Goal: Information Seeking & Learning: Learn about a topic

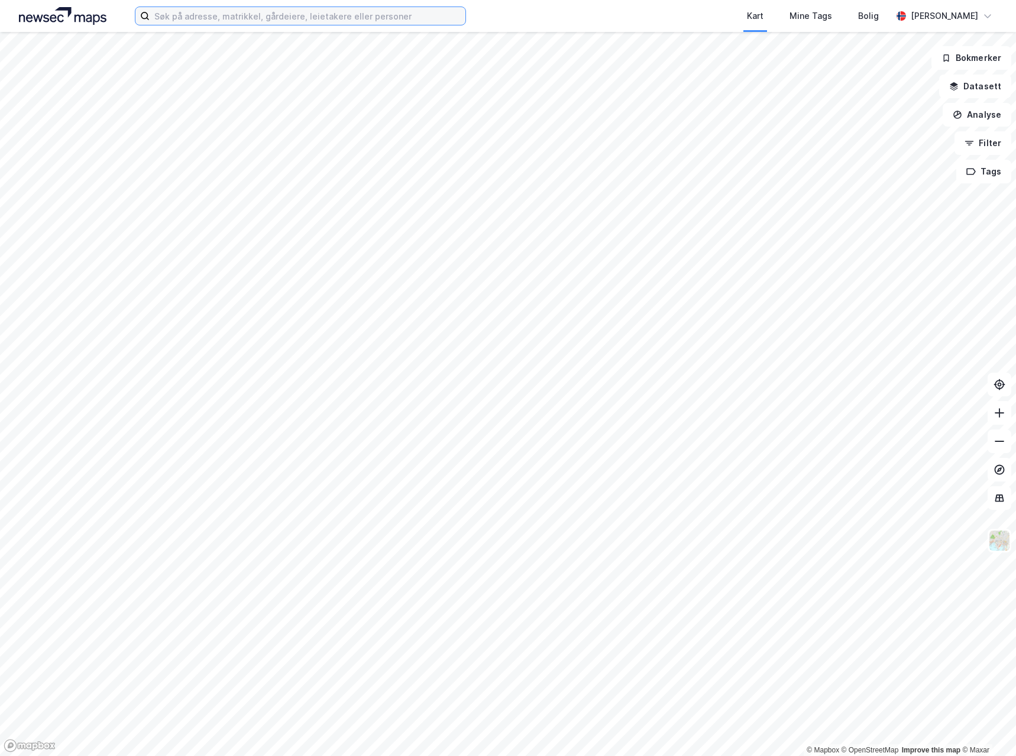
click at [242, 15] on input at bounding box center [308, 16] width 316 height 18
paste input "[STREET_ADDRESS]"
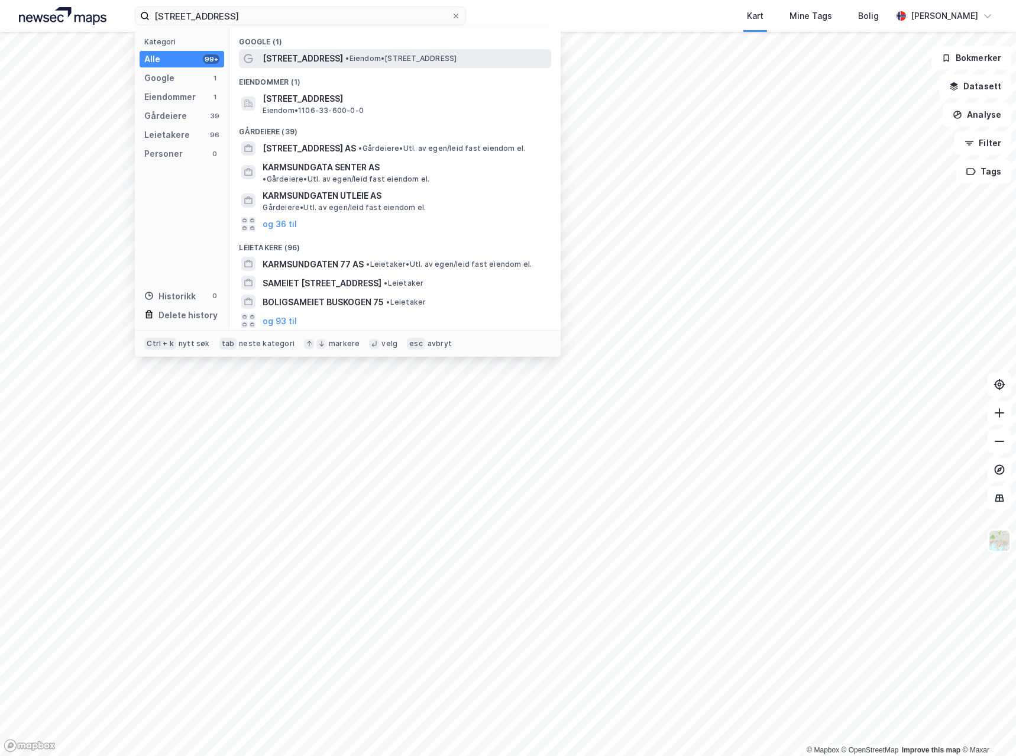
click at [276, 59] on span "[STREET_ADDRESS]" at bounding box center [303, 58] width 80 height 14
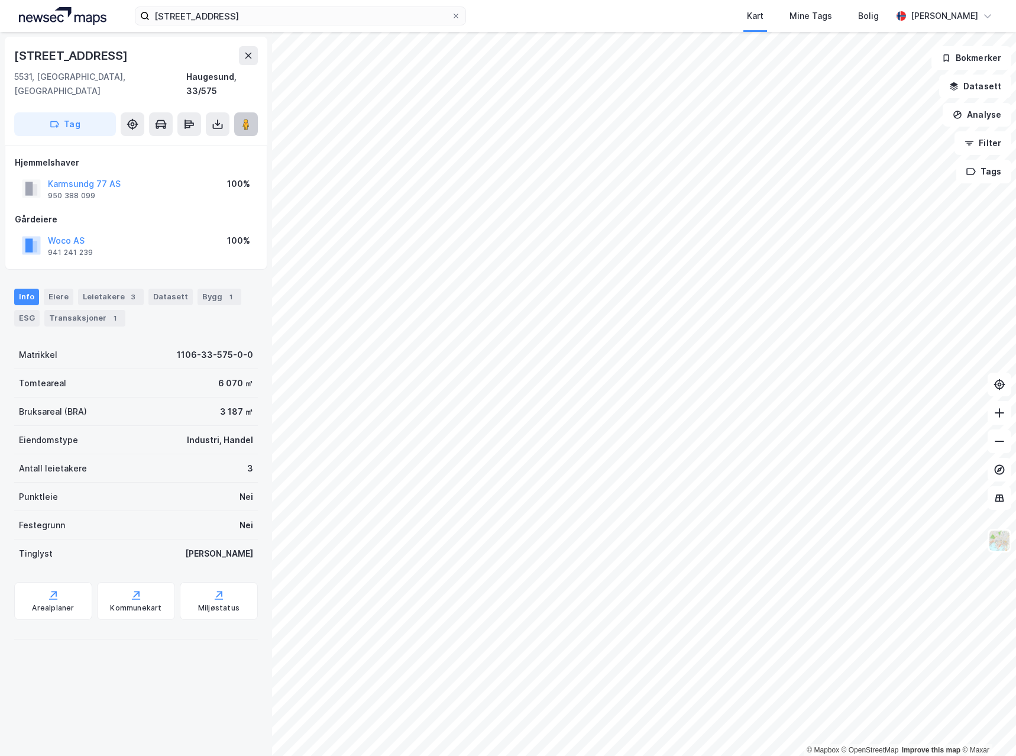
click at [238, 112] on button at bounding box center [246, 124] width 24 height 24
click at [248, 118] on image at bounding box center [246, 124] width 7 height 12
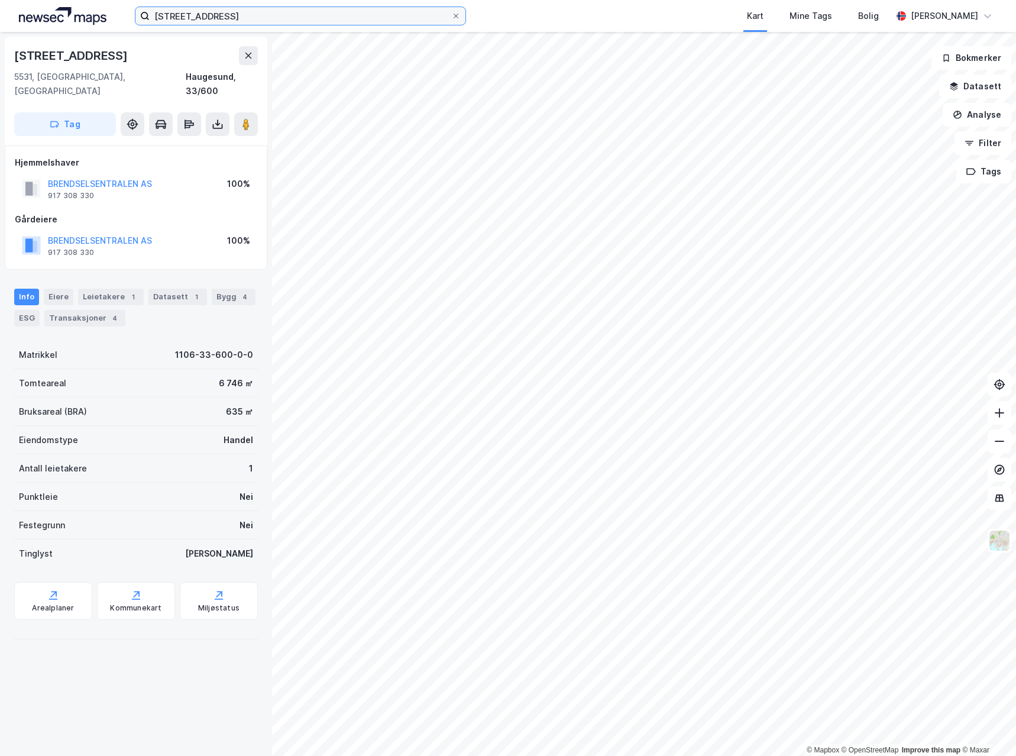
click at [227, 7] on input "[STREET_ADDRESS]" at bounding box center [301, 16] width 302 height 18
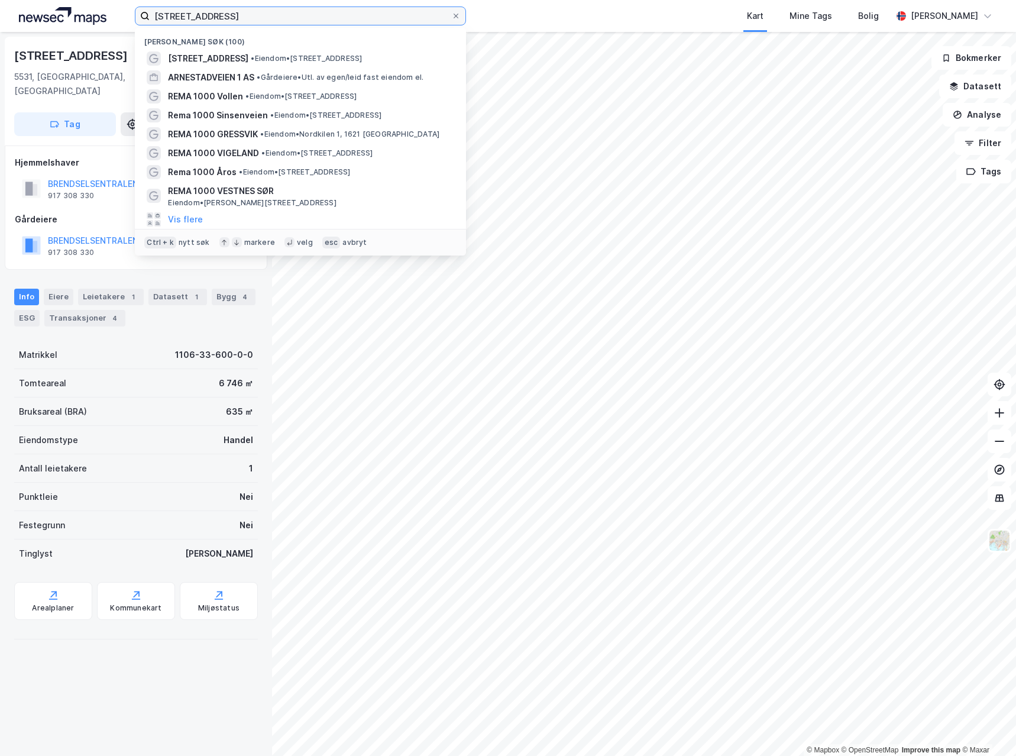
click at [228, 15] on input "[STREET_ADDRESS]" at bounding box center [301, 16] width 302 height 18
paste input "Stortorget 1"
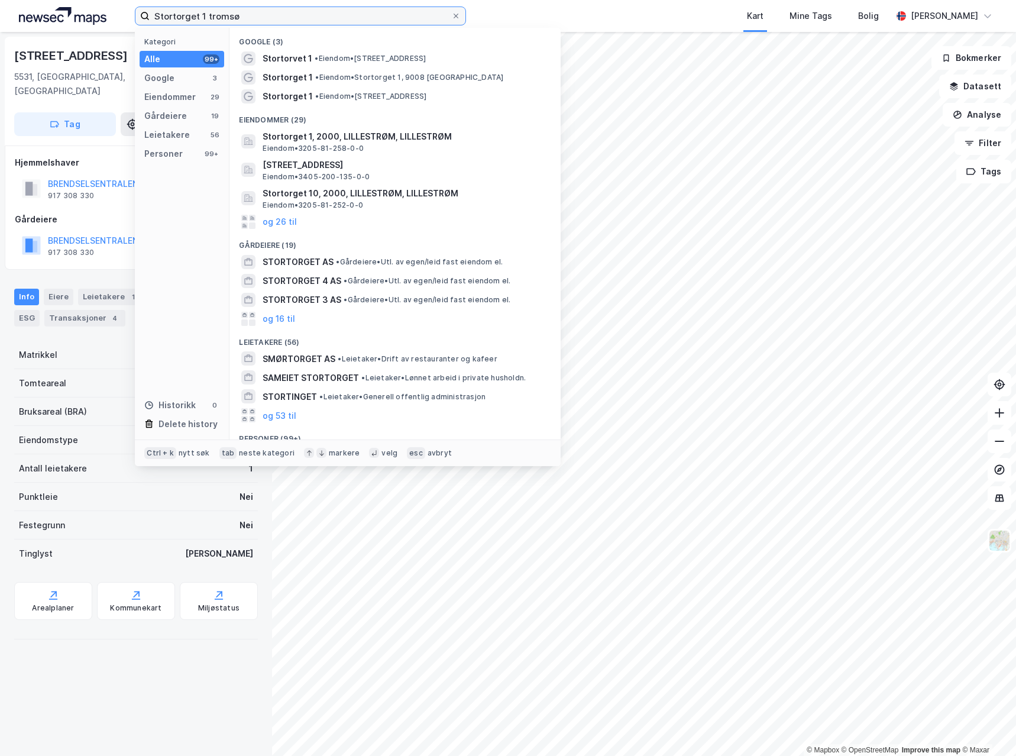
type input "Stortorget 1 tromsø"
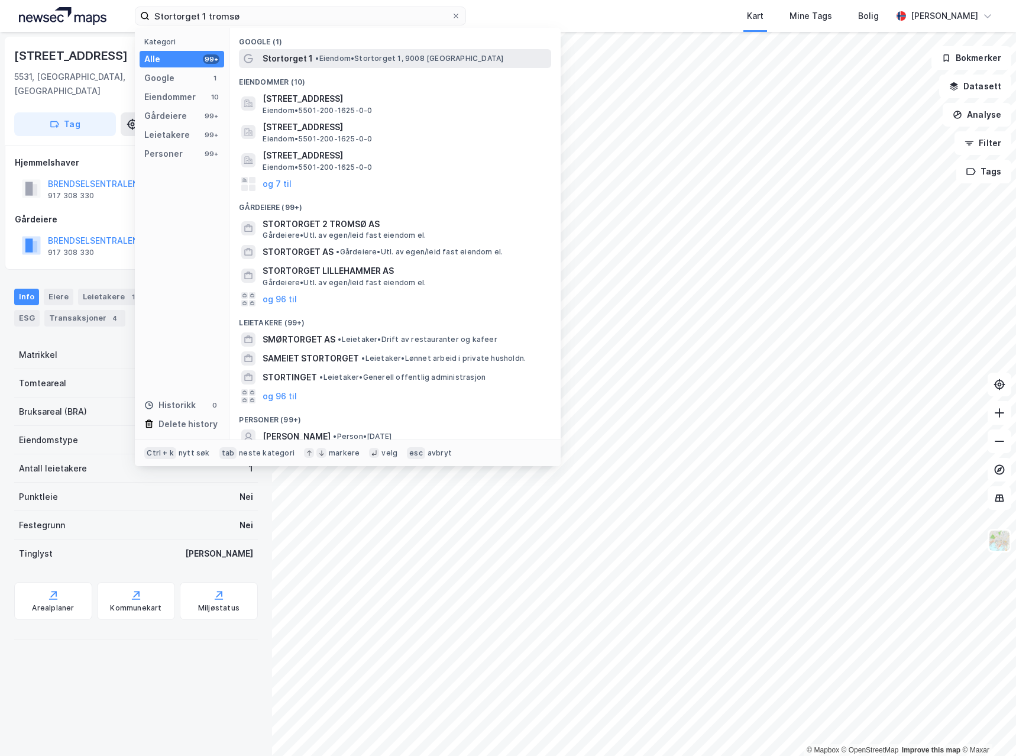
click at [315, 59] on span "•" at bounding box center [317, 58] width 4 height 9
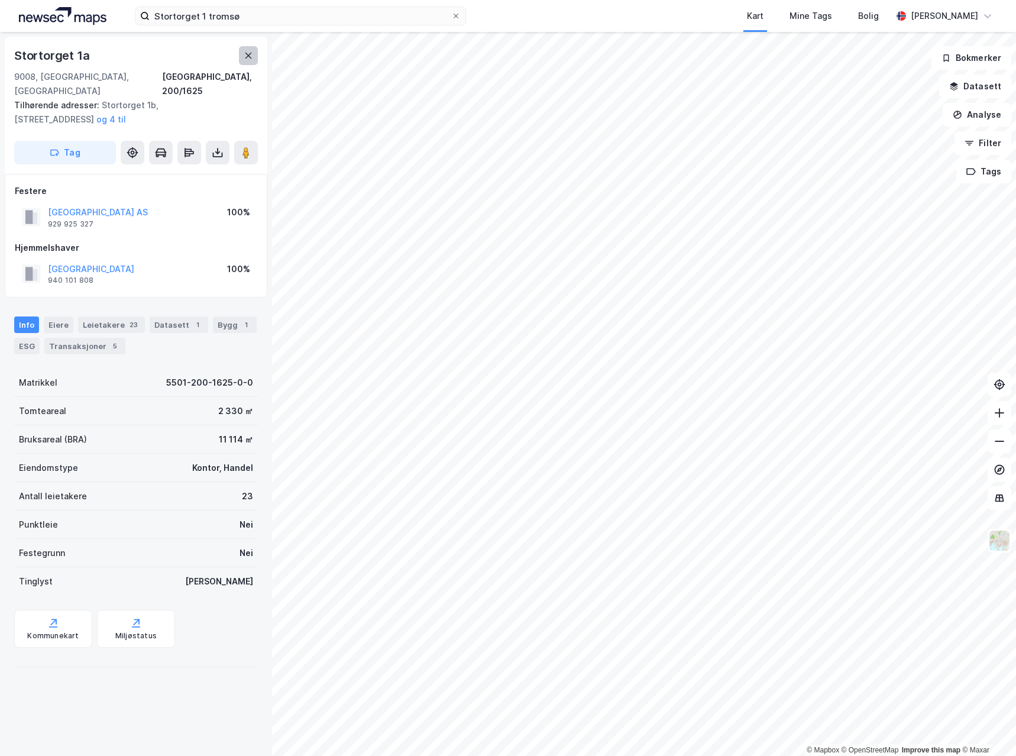
click at [253, 50] on button at bounding box center [248, 55] width 19 height 19
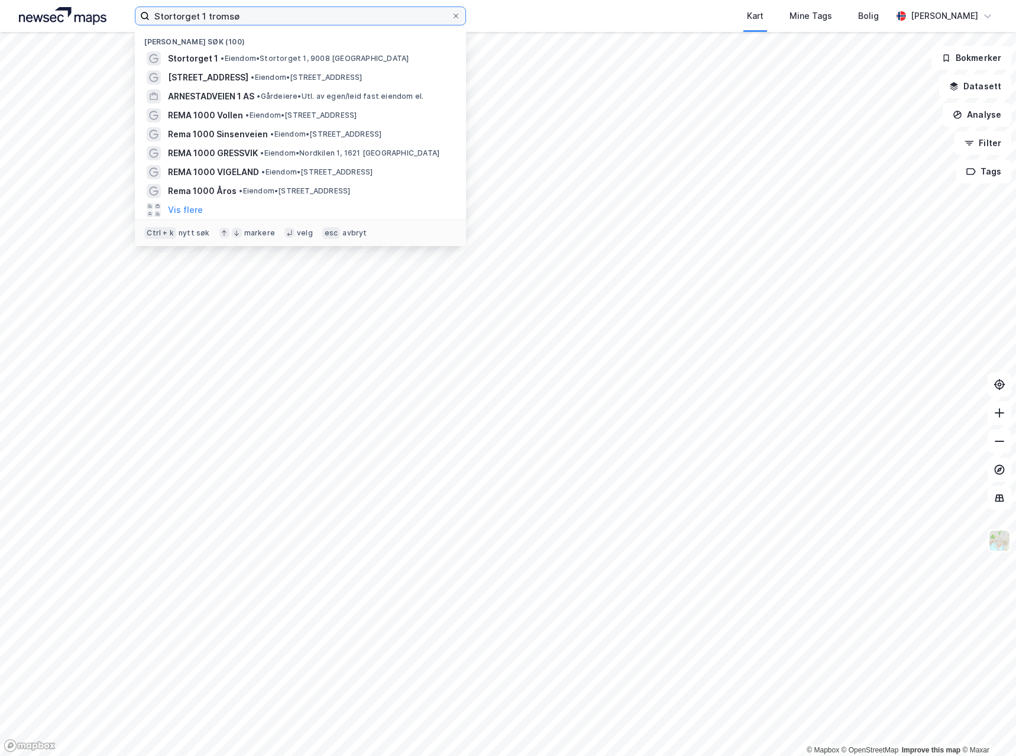
click at [235, 16] on input "Stortorget 1 tromsø" at bounding box center [301, 16] width 302 height 18
click at [457, 17] on icon at bounding box center [456, 16] width 5 height 5
click at [451, 17] on input "Stortorget 1 tromsø" at bounding box center [301, 16] width 302 height 18
click at [227, 20] on input at bounding box center [308, 16] width 316 height 18
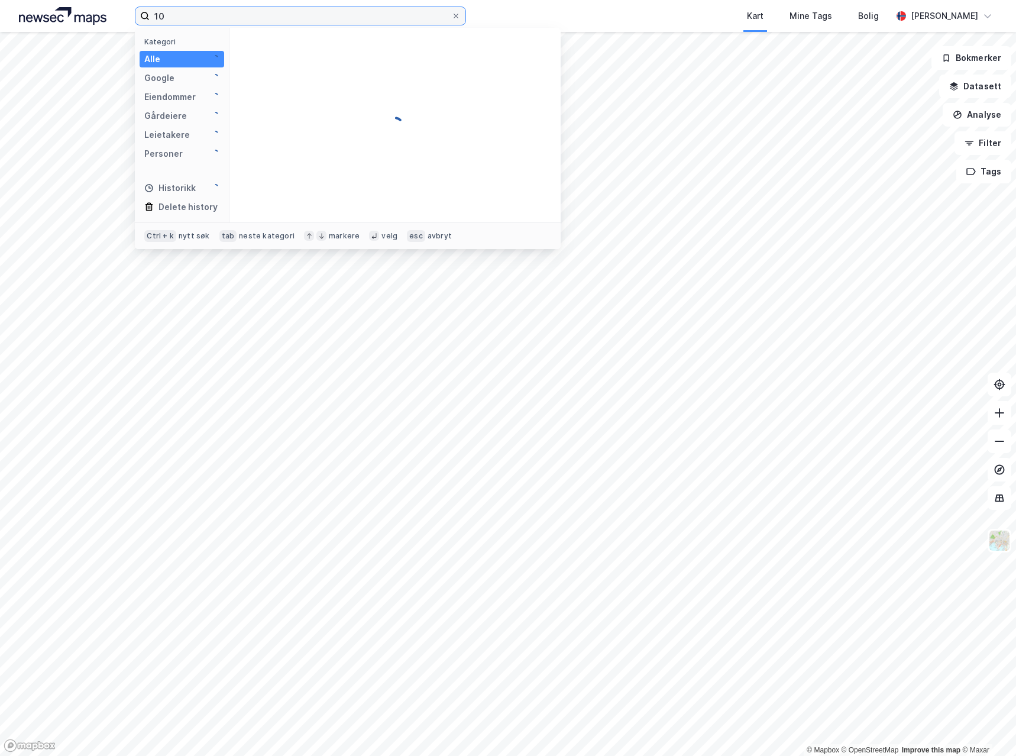
type input "1"
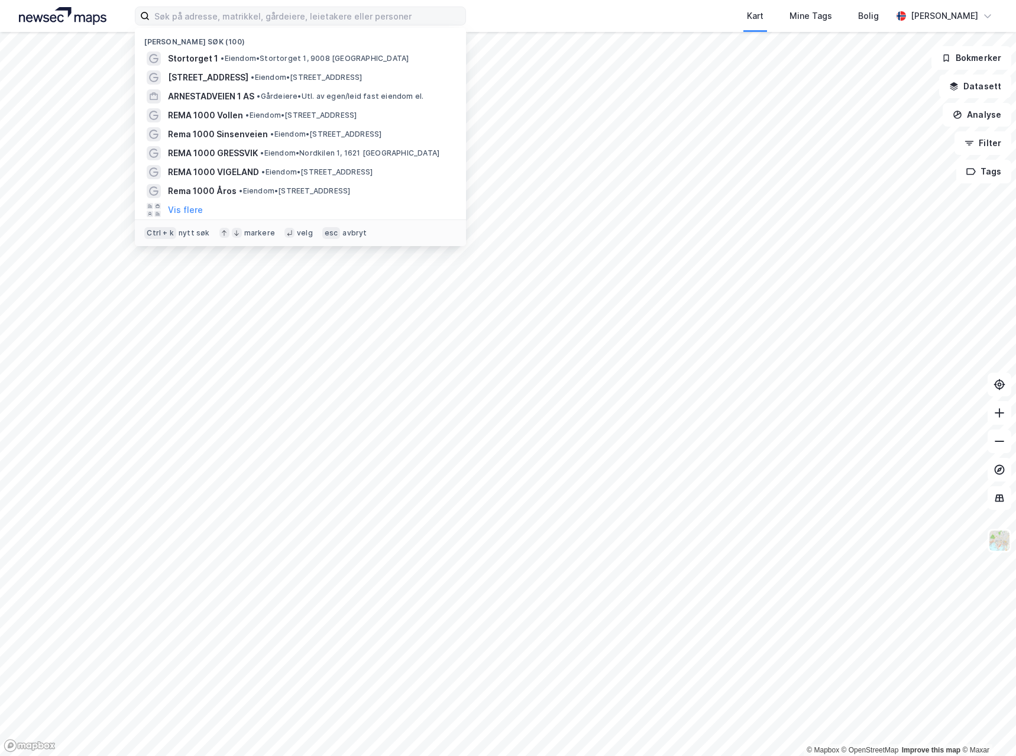
click at [218, 7] on label at bounding box center [300, 16] width 331 height 19
click at [218, 7] on input at bounding box center [308, 16] width 316 height 18
click at [224, 12] on input at bounding box center [308, 16] width 316 height 18
paste input "Stortorget 1, gnr 200 bnr 1625."
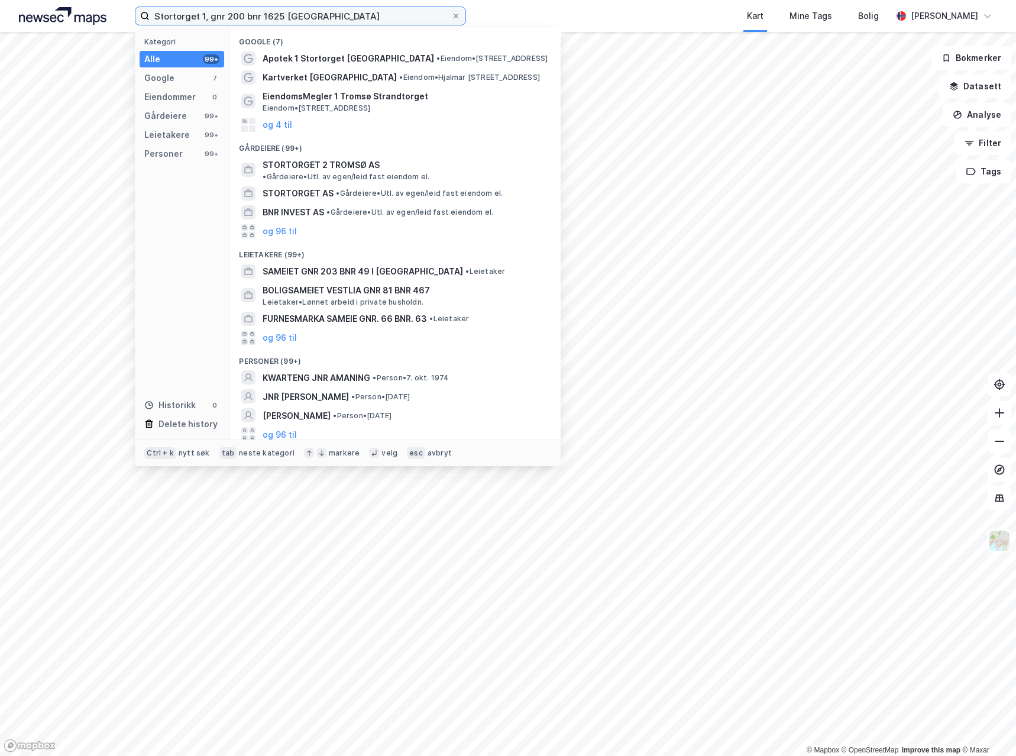
click at [331, 12] on input "Stortorget 1, gnr 200 bnr 1625 [GEOGRAPHIC_DATA]" at bounding box center [301, 16] width 302 height 18
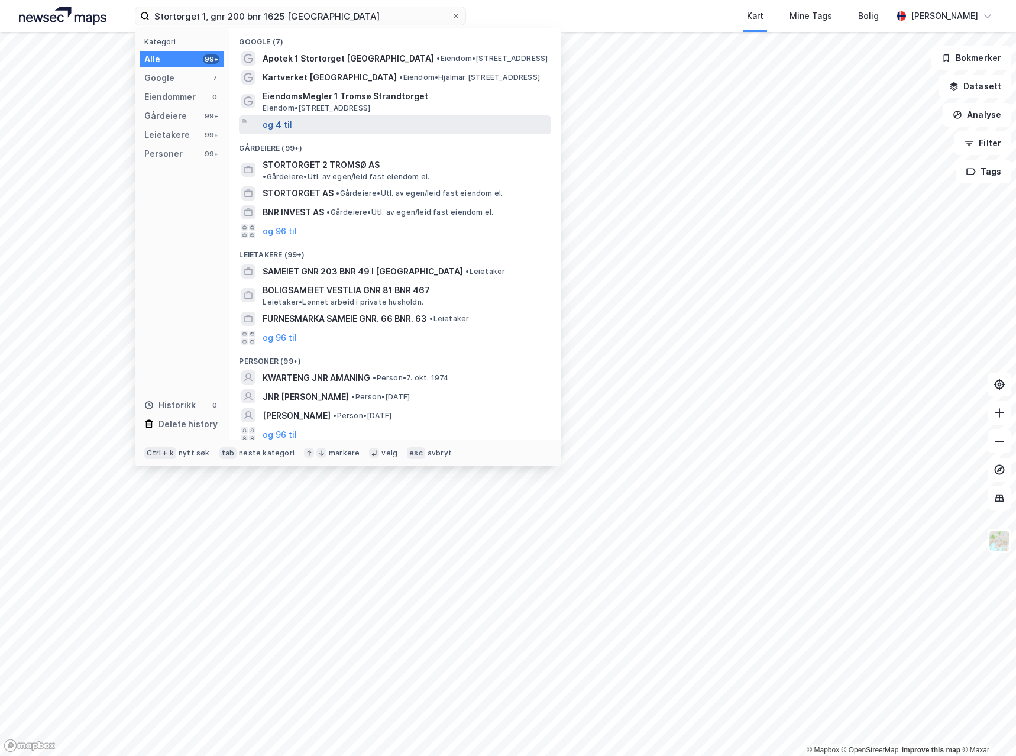
click at [288, 120] on button "og 4 til" at bounding box center [278, 125] width 30 height 14
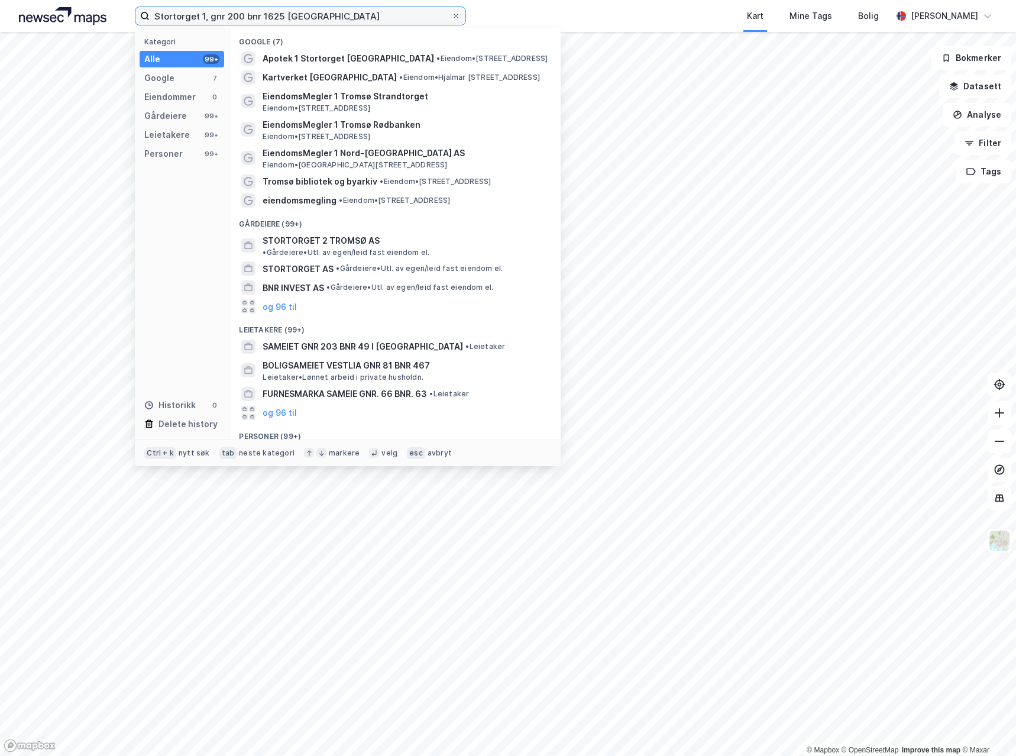
drag, startPoint x: 359, startPoint y: 20, endPoint x: 285, endPoint y: 15, distance: 74.1
click at [285, 15] on input "Stortorget 1, gnr 200 bnr 1625 [GEOGRAPHIC_DATA]" at bounding box center [301, 16] width 302 height 18
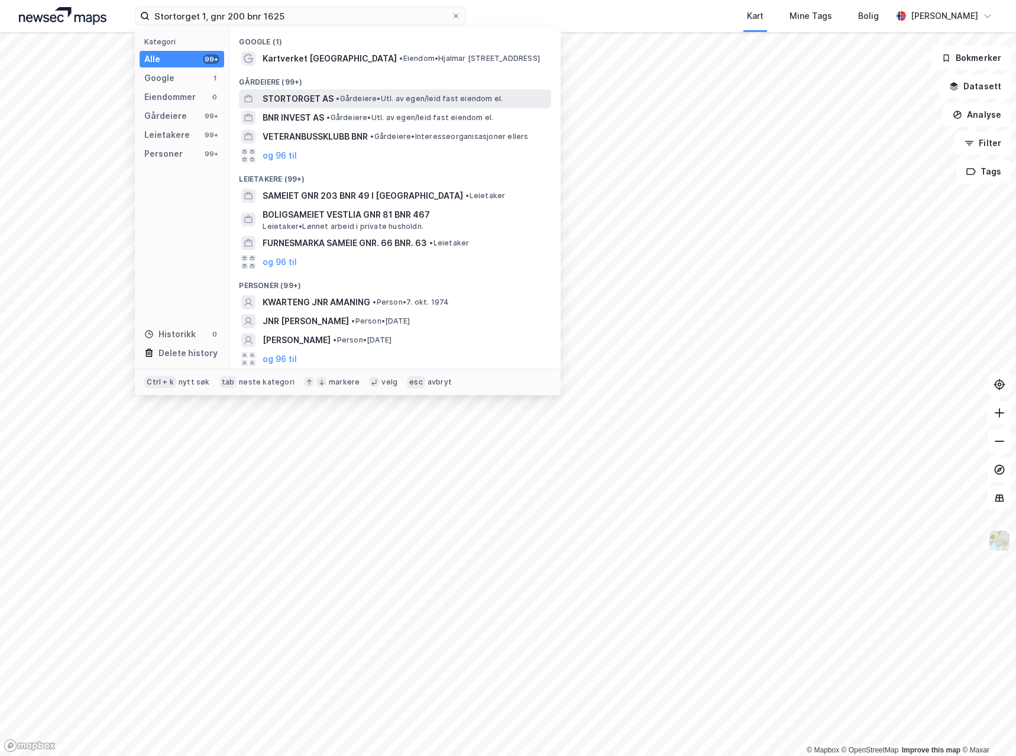
click at [301, 101] on span "STORTORGET AS" at bounding box center [298, 99] width 71 height 14
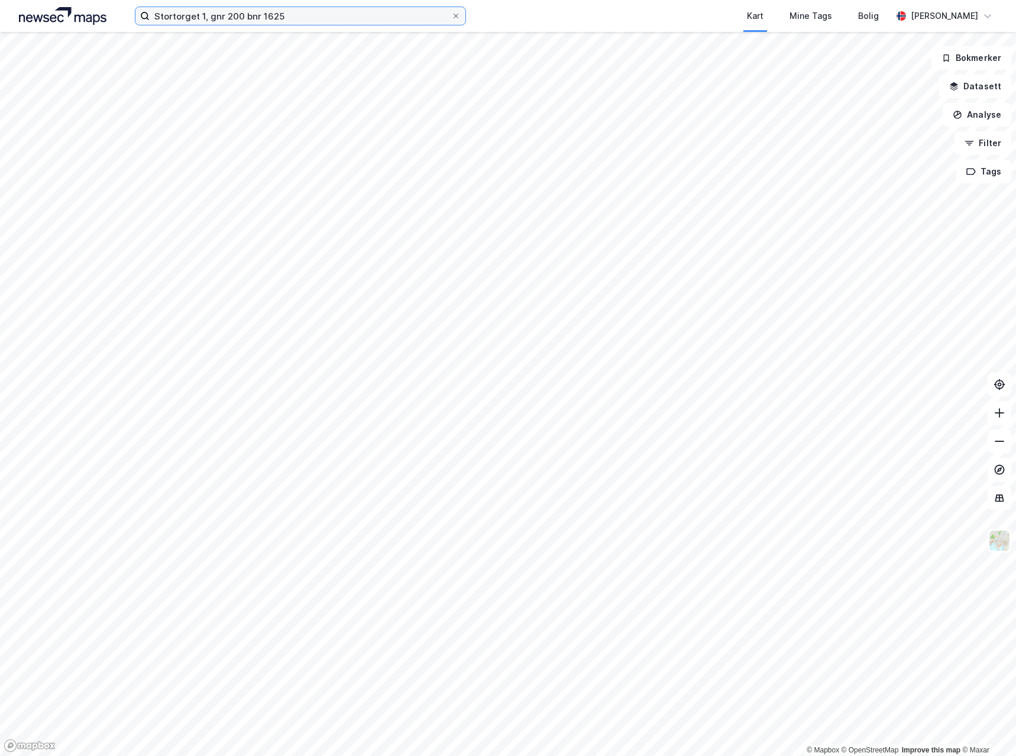
click at [276, 20] on input "Stortorget 1, gnr 200 bnr 1625" at bounding box center [301, 16] width 302 height 18
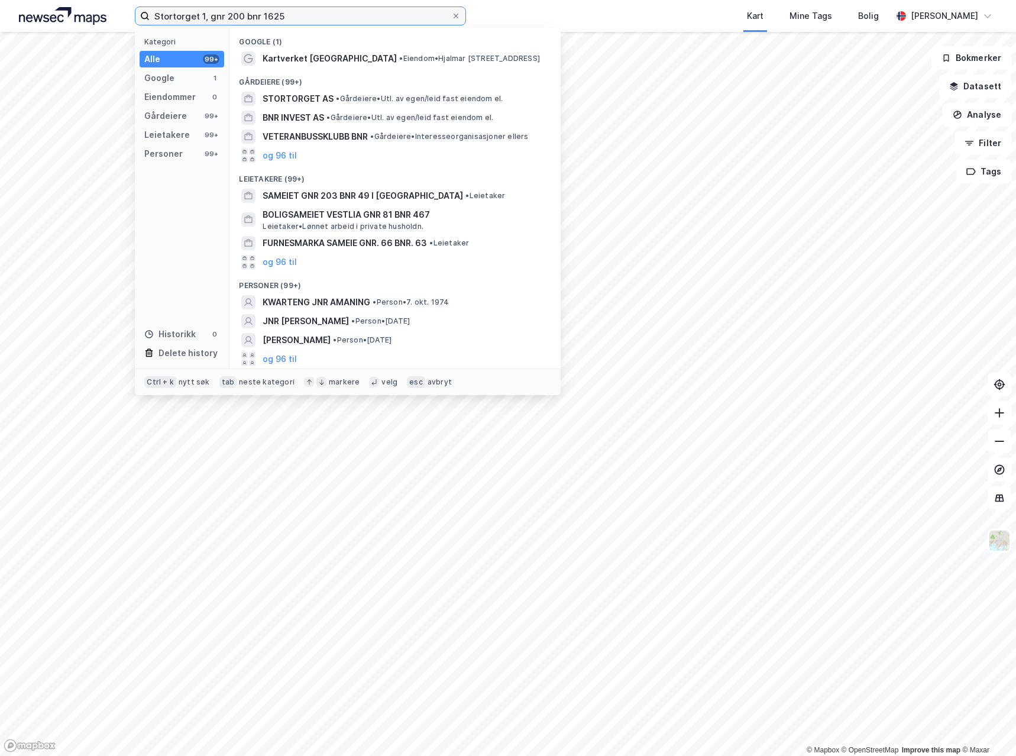
click at [311, 19] on input "Stortorget 1, gnr 200 bnr 1625" at bounding box center [301, 16] width 302 height 18
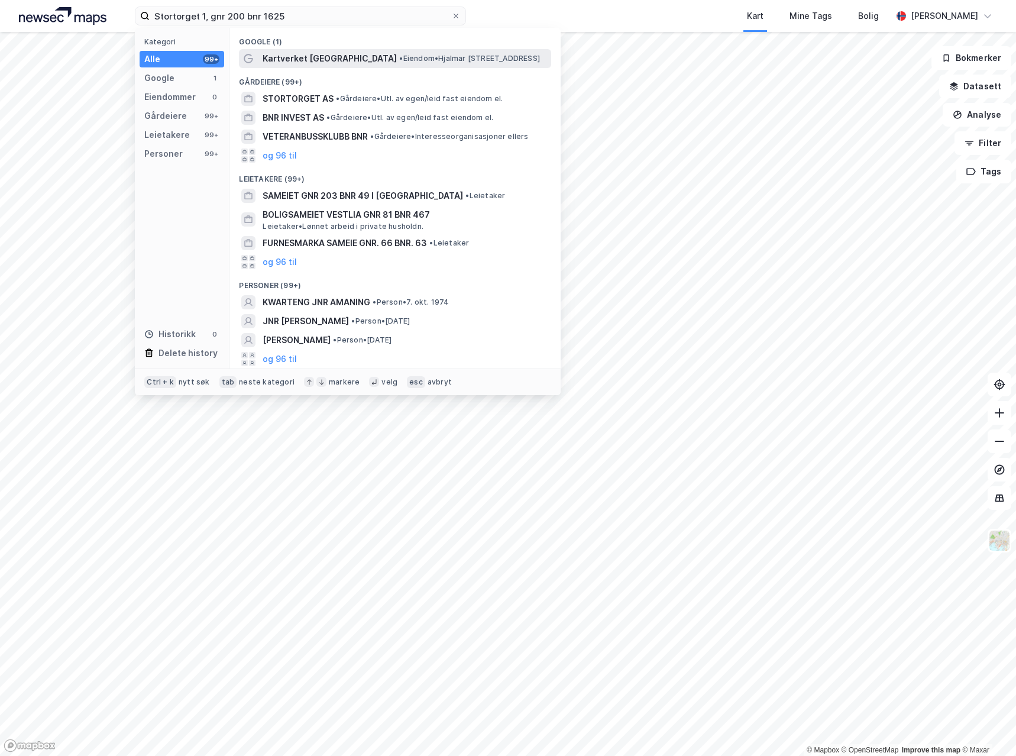
click at [308, 53] on span "Kartverket [GEOGRAPHIC_DATA]" at bounding box center [330, 58] width 134 height 14
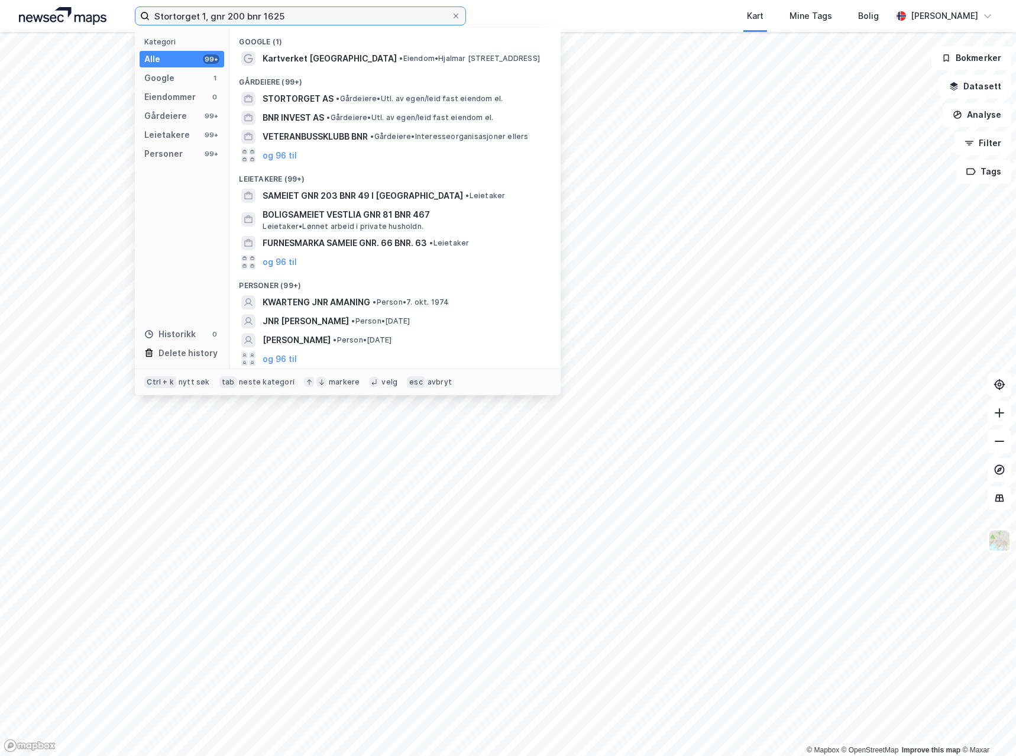
drag, startPoint x: 208, startPoint y: 15, endPoint x: -1, endPoint y: 3, distance: 209.2
click at [0, 3] on html "Stortorget 1, gnr 200 bnr 1625 Kategori Alle 99+ Google 1 Eiendommer 0 Gårdeier…" at bounding box center [508, 378] width 1016 height 756
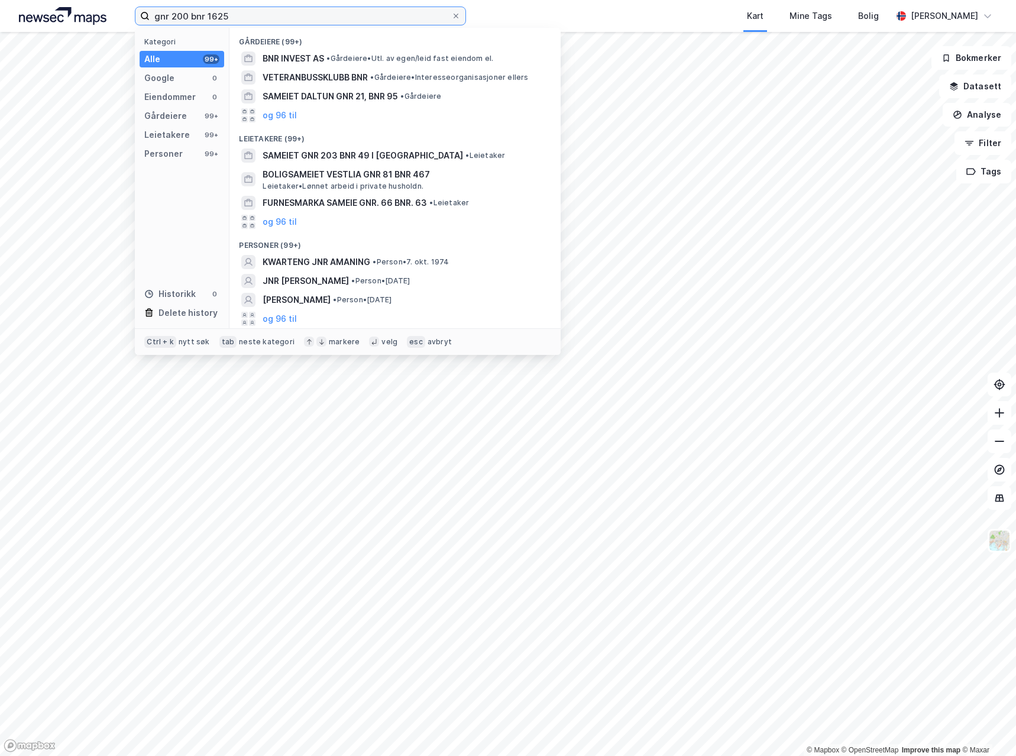
click at [263, 15] on input "gnr 200 bnr 1625" at bounding box center [301, 16] width 302 height 18
click at [180, 98] on div "Eiendommer" at bounding box center [169, 97] width 51 height 14
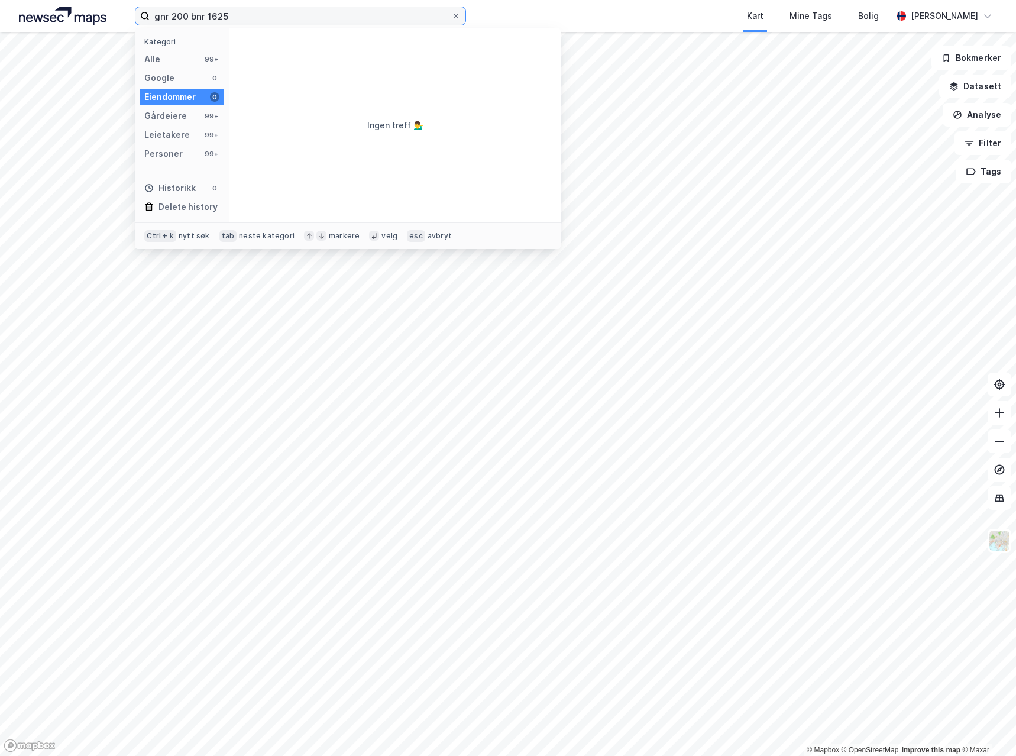
drag, startPoint x: 172, startPoint y: 15, endPoint x: 140, endPoint y: 23, distance: 32.9
click at [140, 23] on label "gnr 200 bnr 1625" at bounding box center [300, 16] width 331 height 19
click at [192, 18] on input "200 bnr 1625" at bounding box center [301, 16] width 302 height 18
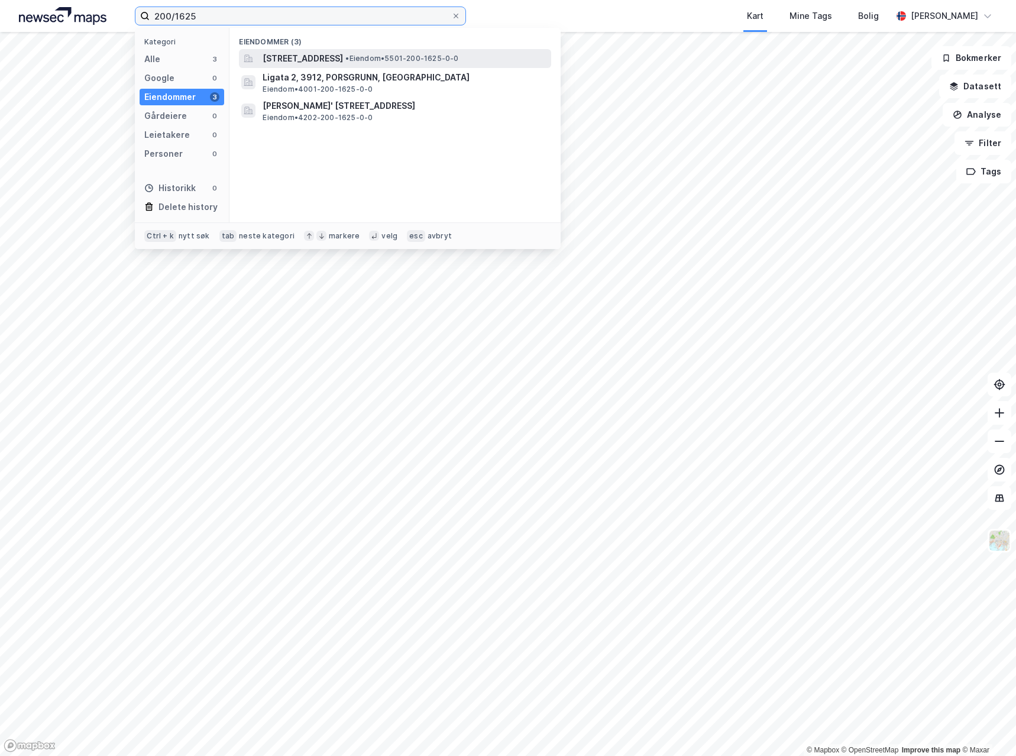
type input "200/1625"
click at [327, 57] on span "[STREET_ADDRESS]" at bounding box center [303, 58] width 80 height 14
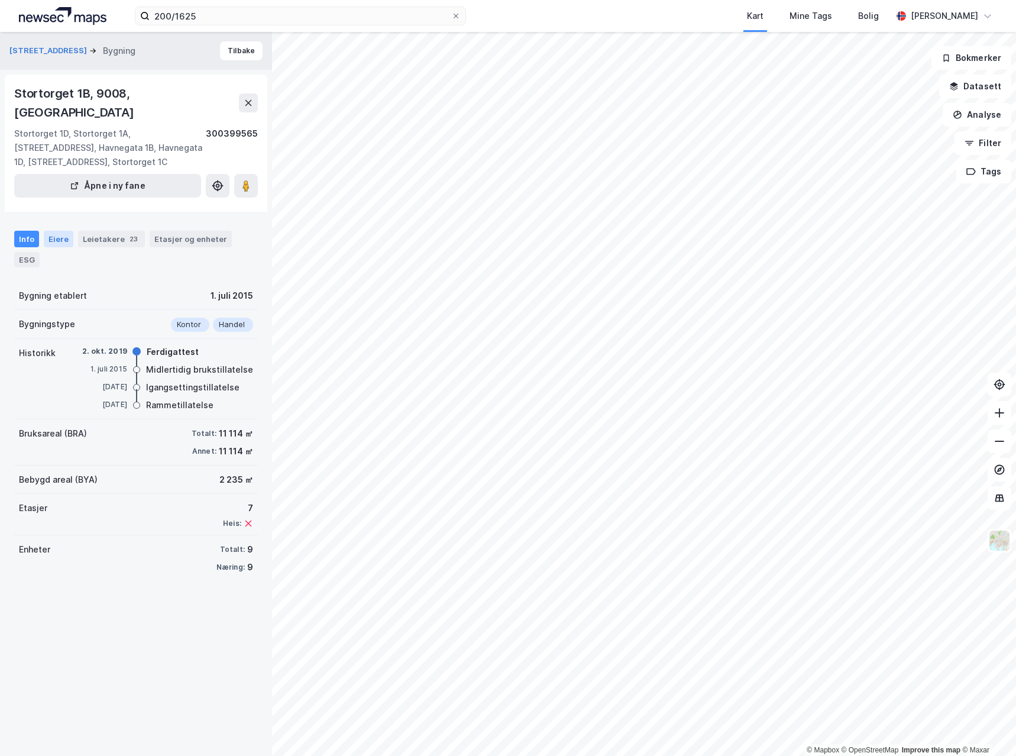
click at [58, 231] on div "Eiere" at bounding box center [59, 239] width 30 height 17
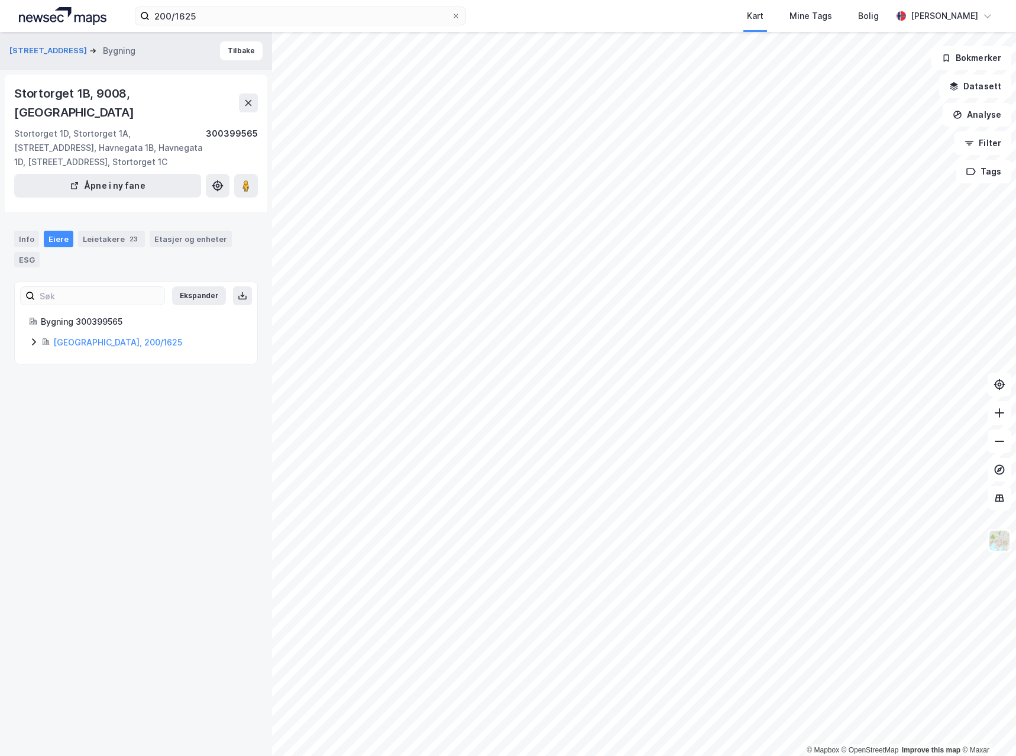
click at [89, 335] on div "[GEOGRAPHIC_DATA], 200/1625" at bounding box center [148, 342] width 190 height 14
click at [92, 337] on link "[GEOGRAPHIC_DATA], 200/1625" at bounding box center [117, 342] width 129 height 10
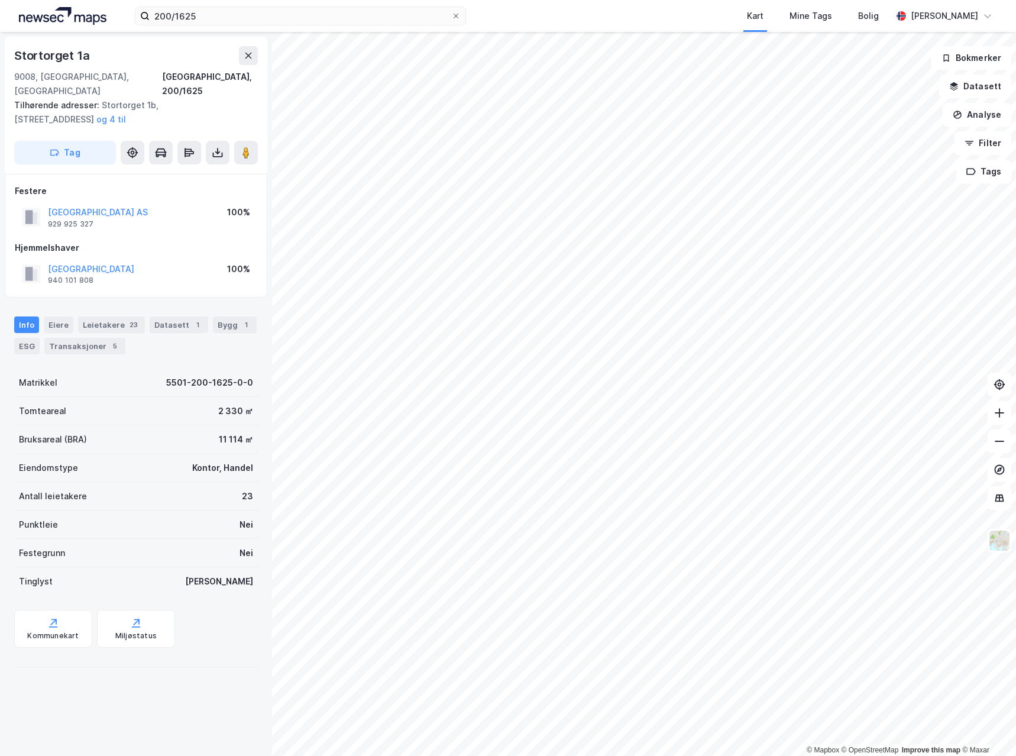
click at [92, 338] on div "Transaksjoner 5" at bounding box center [84, 346] width 81 height 17
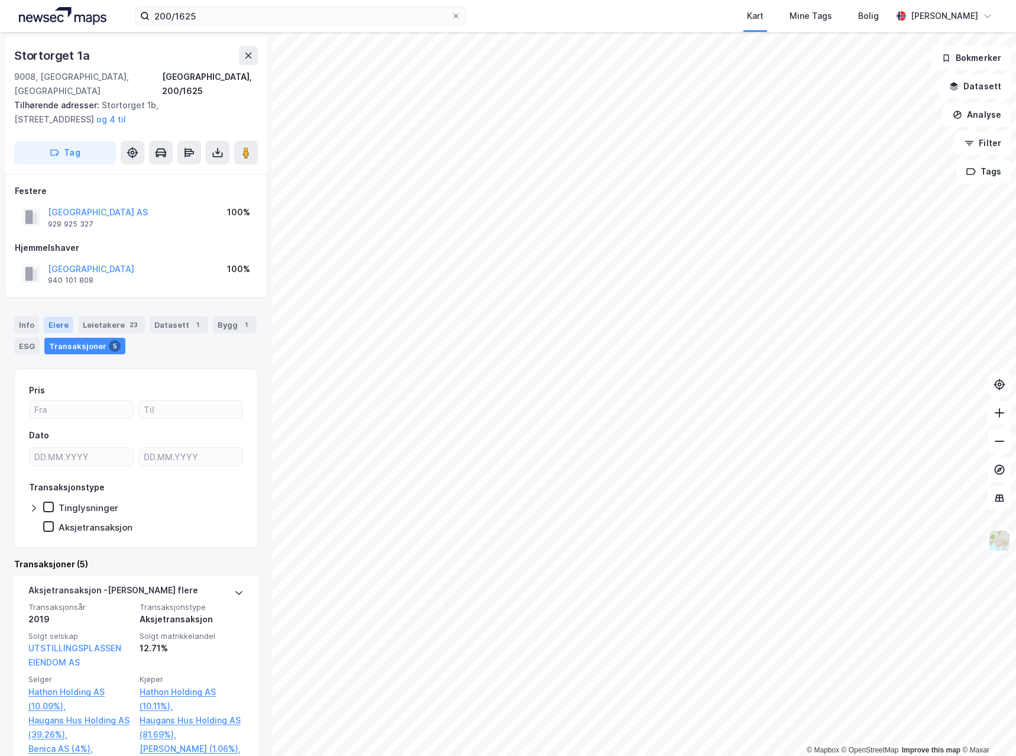
click at [57, 317] on div "Eiere" at bounding box center [59, 325] width 30 height 17
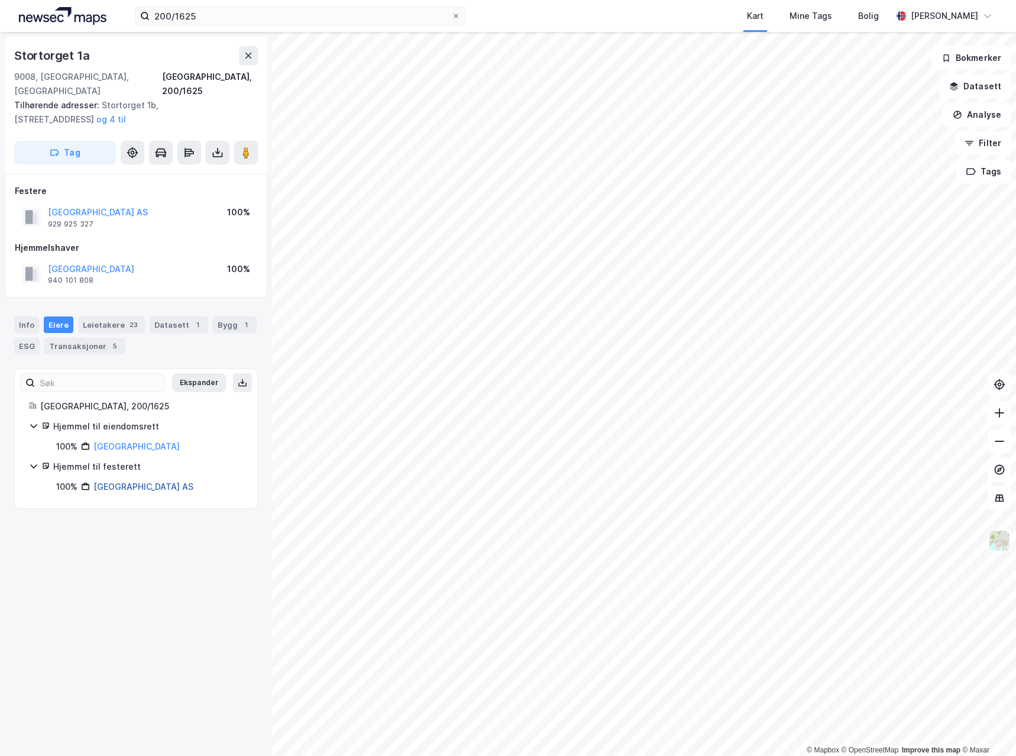
click at [130, 482] on link "[GEOGRAPHIC_DATA] AS" at bounding box center [143, 487] width 100 height 10
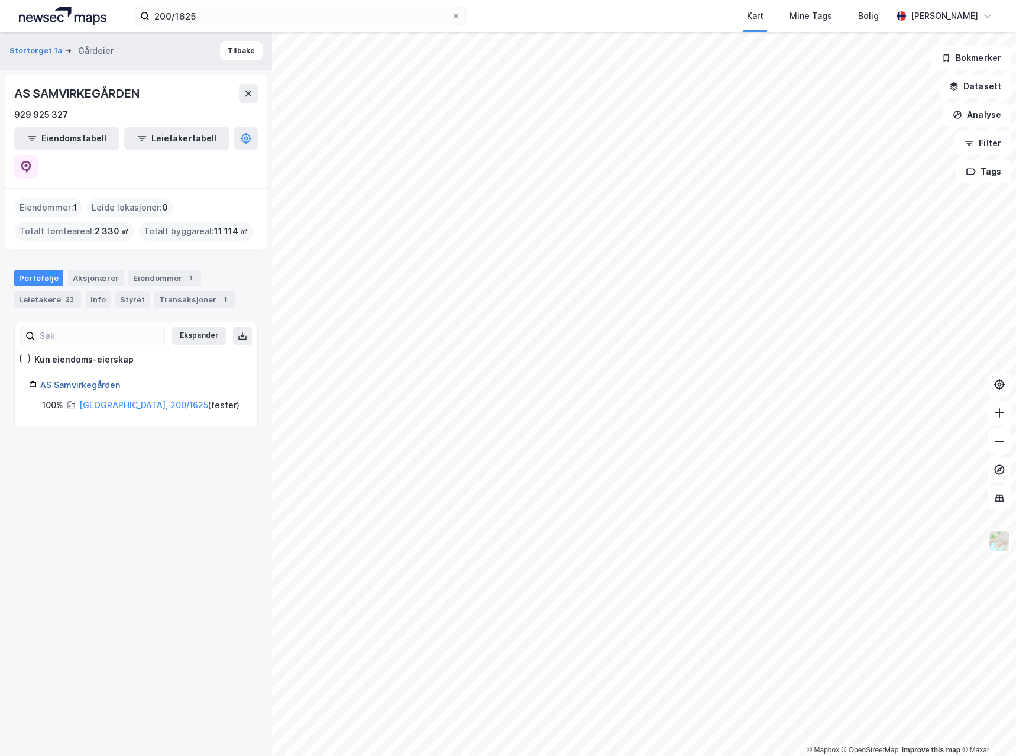
click at [66, 380] on link "AS Samvirkegården" at bounding box center [80, 385] width 80 height 10
click at [80, 380] on link "AS Samvirkegården" at bounding box center [80, 385] width 80 height 10
click at [28, 164] on icon at bounding box center [26, 166] width 4 height 4
drag, startPoint x: 106, startPoint y: 337, endPoint x: 122, endPoint y: 329, distance: 17.7
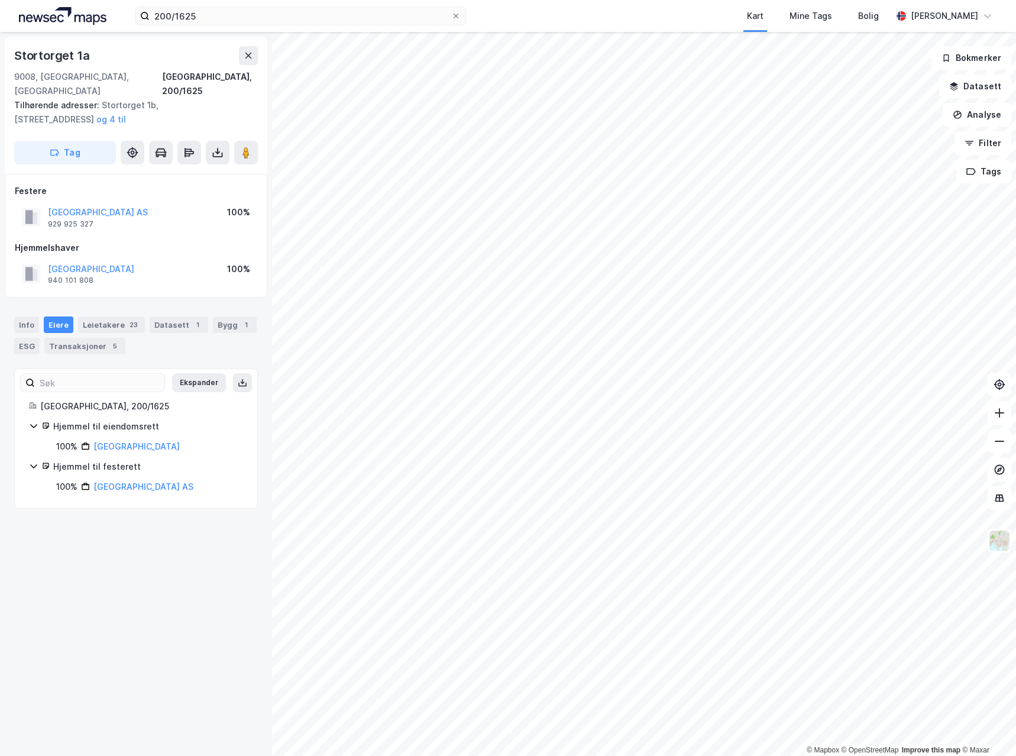
drag, startPoint x: 122, startPoint y: 354, endPoint x: 131, endPoint y: 342, distance: 15.3
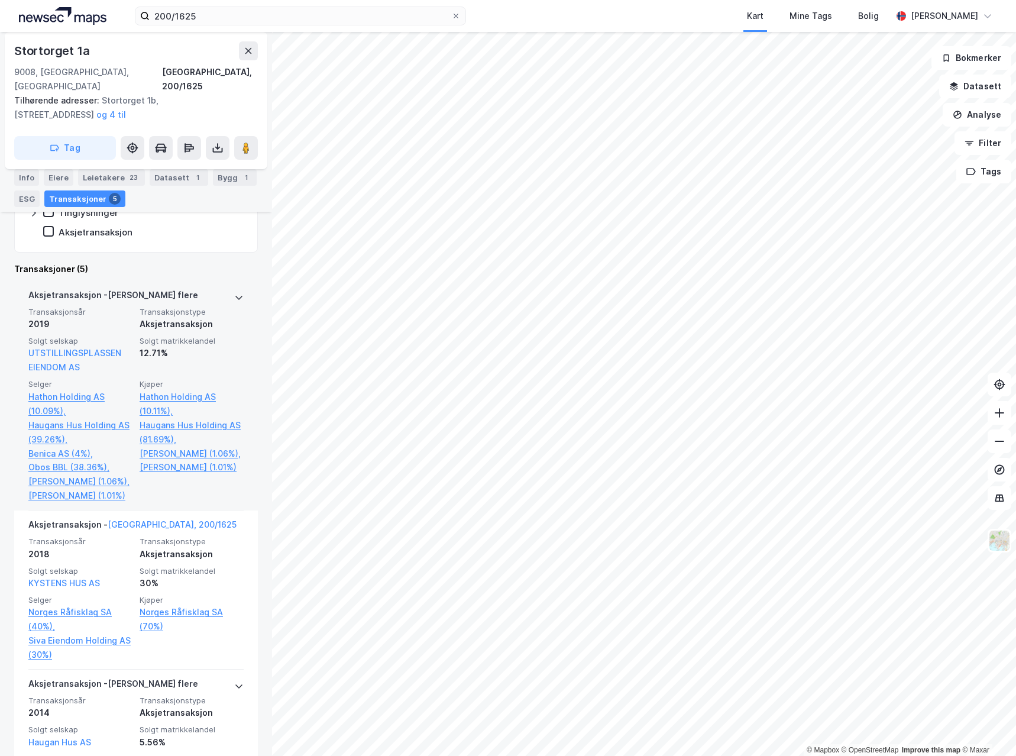
scroll to position [296, 0]
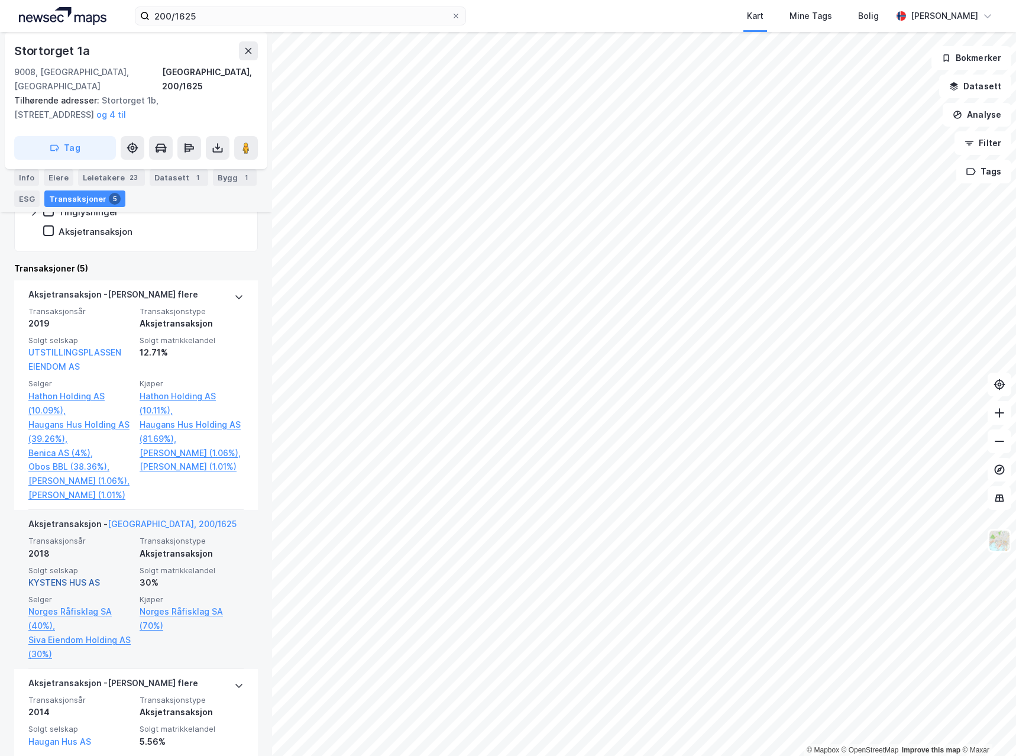
click at [73, 577] on link "KYSTENS HUS AS" at bounding box center [64, 582] width 72 height 10
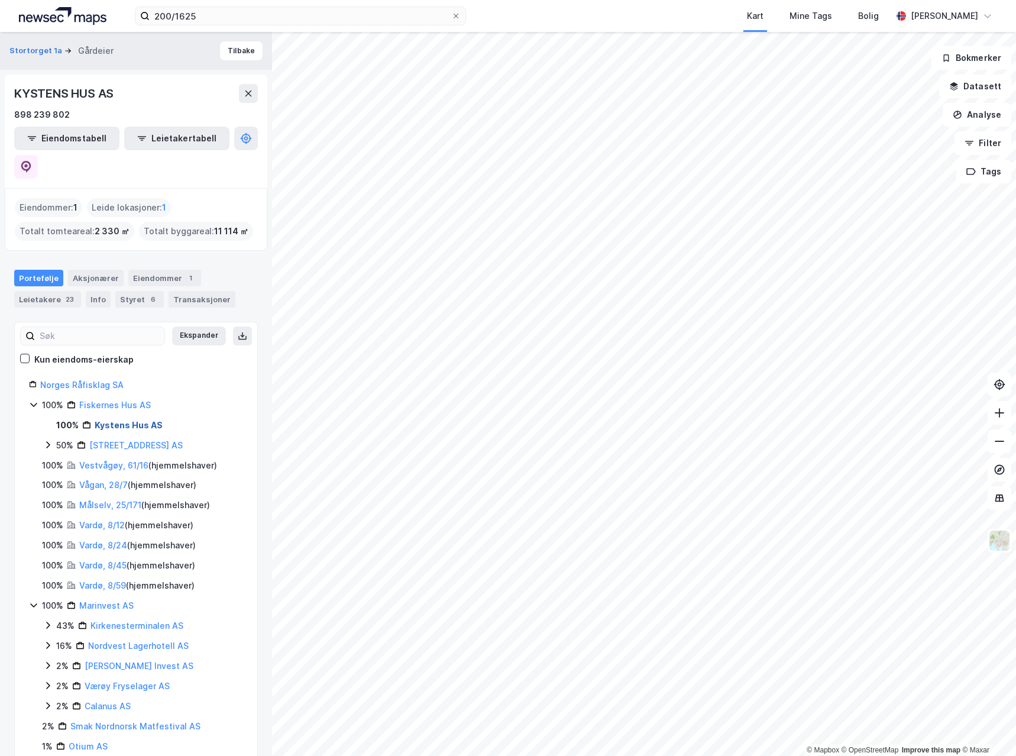
click at [120, 420] on link "Kystens Hus AS" at bounding box center [129, 425] width 68 height 10
click at [31, 161] on icon at bounding box center [26, 167] width 10 height 12
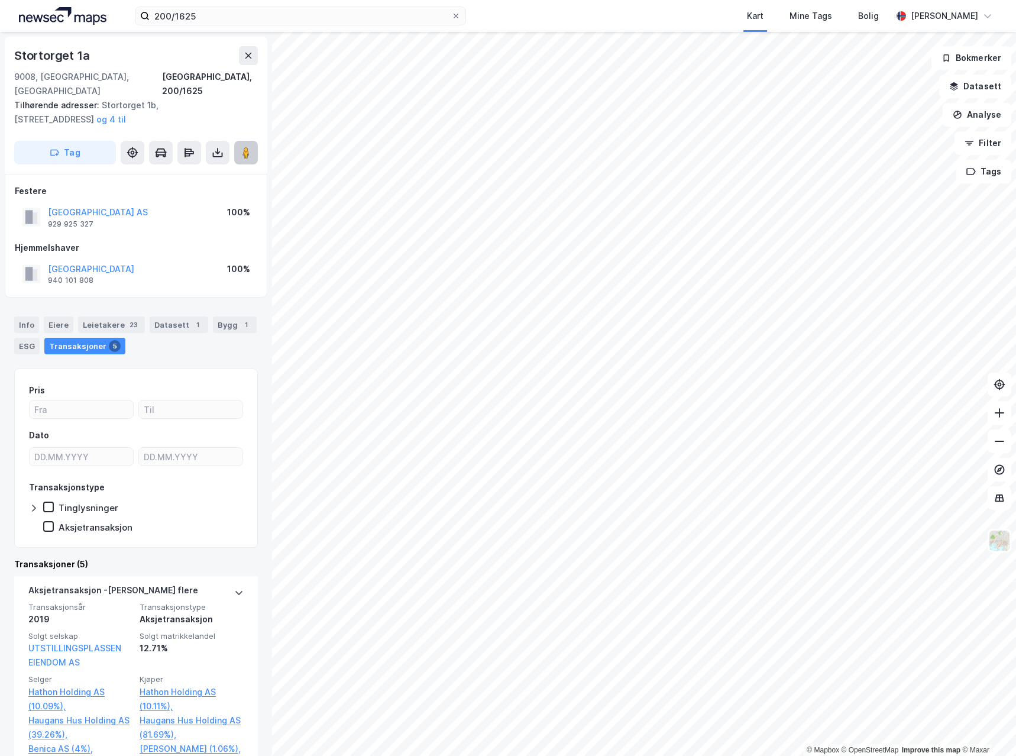
click at [249, 147] on image at bounding box center [246, 153] width 7 height 12
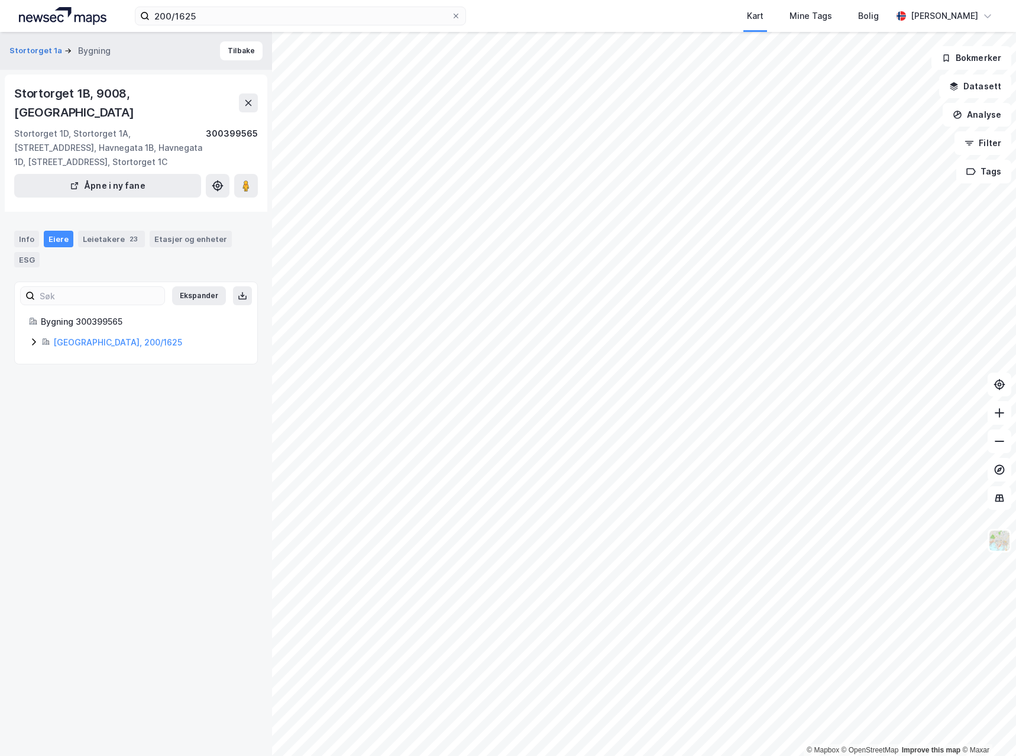
click at [151, 331] on div "Ekspander Bygning 300399565 [GEOGRAPHIC_DATA], 200/1625" at bounding box center [136, 323] width 244 height 83
click at [108, 231] on div "Leietakere 23" at bounding box center [111, 239] width 67 height 17
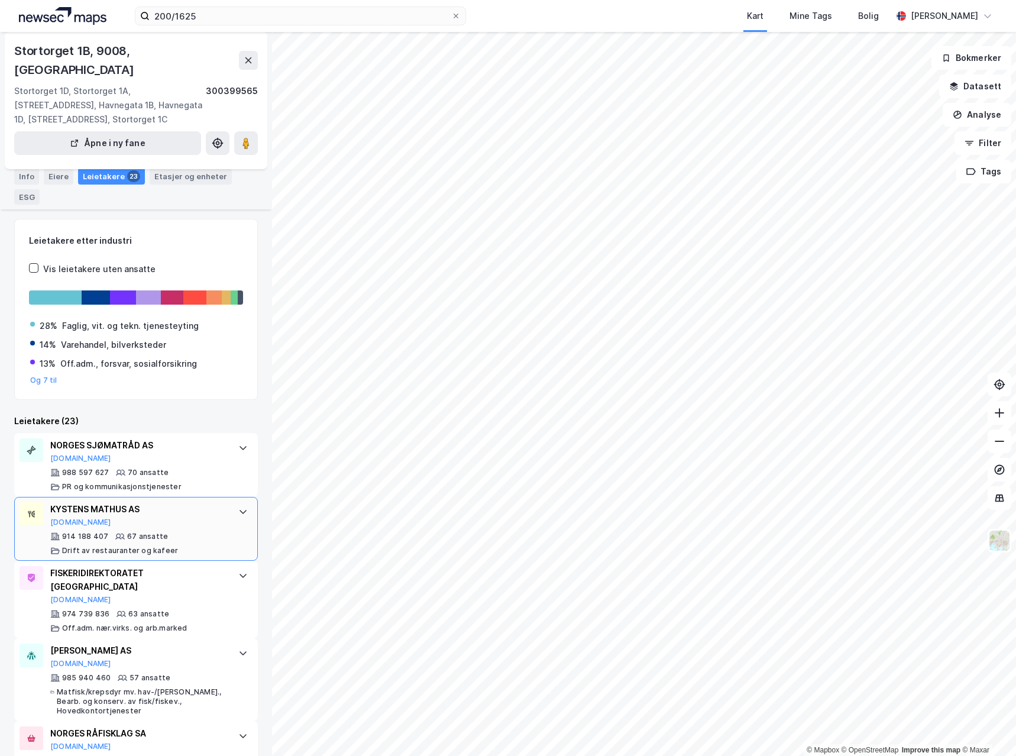
scroll to position [118, 0]
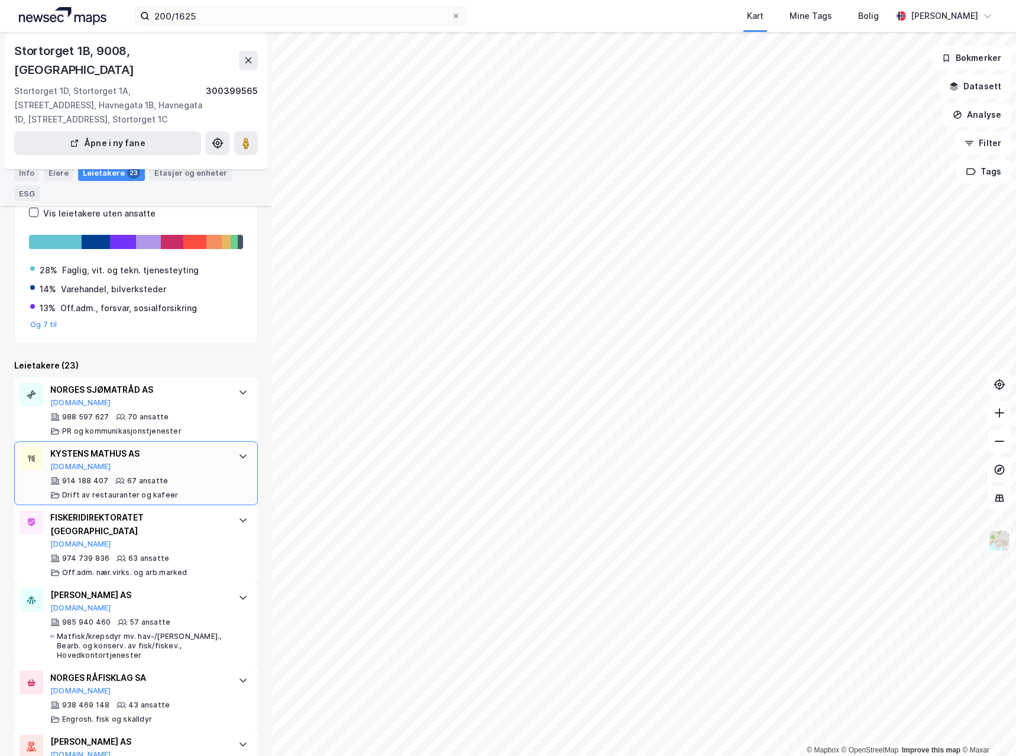
click at [164, 490] on div "Drift av restauranter og kafeer" at bounding box center [120, 494] width 116 height 9
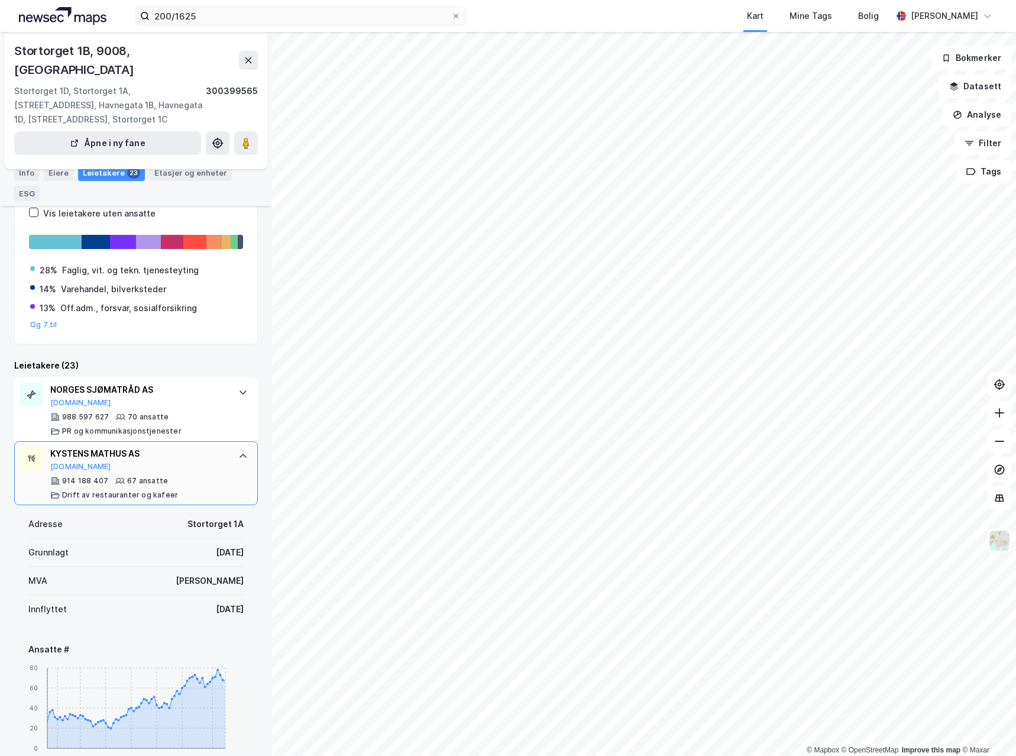
click at [164, 476] on div "914 188 407 67 ansatte Drift av restauranter og kafeer" at bounding box center [138, 488] width 176 height 24
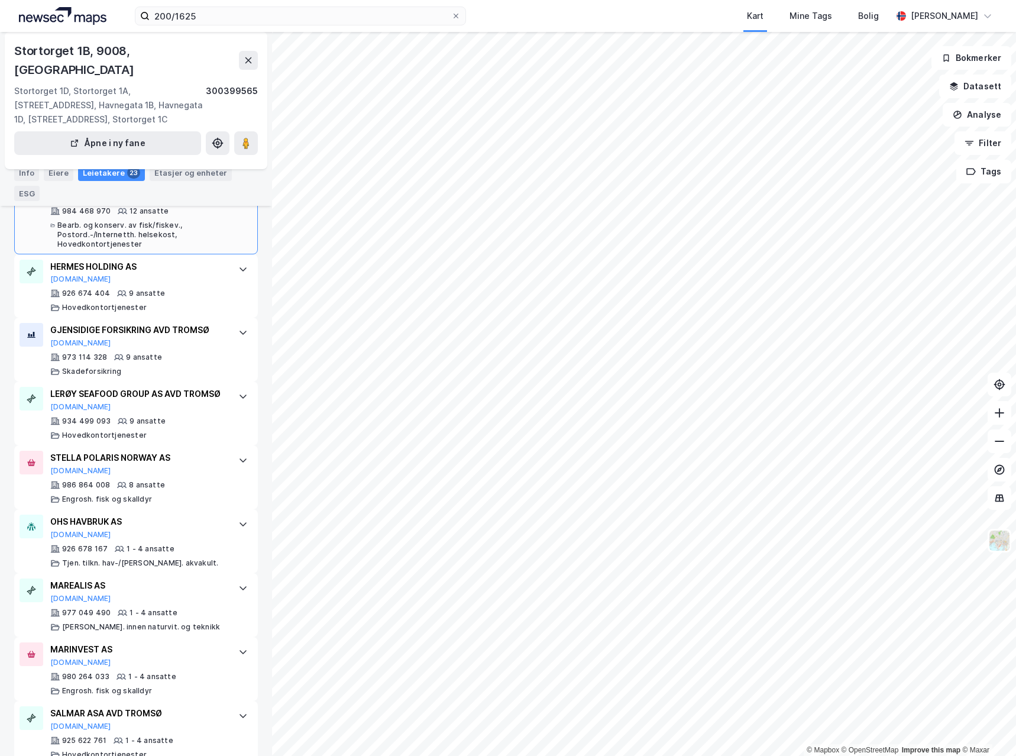
scroll to position [947, 0]
click at [246, 137] on image at bounding box center [246, 143] width 7 height 12
drag, startPoint x: 146, startPoint y: 72, endPoint x: 151, endPoint y: 73, distance: 5.9
click at [146, 84] on div "Stortorget 1D, Stortorget 1A, [STREET_ADDRESS], Havnegata 1B, Havnegata 1D, [ST…" at bounding box center [110, 105] width 192 height 43
click at [108, 60] on div "Stortorget 1B, [GEOGRAPHIC_DATA][STREET_ADDRESS][STREET_ADDRESS][STREET_ADDRESS…" at bounding box center [136, 83] width 244 height 85
